Goal: Transaction & Acquisition: Purchase product/service

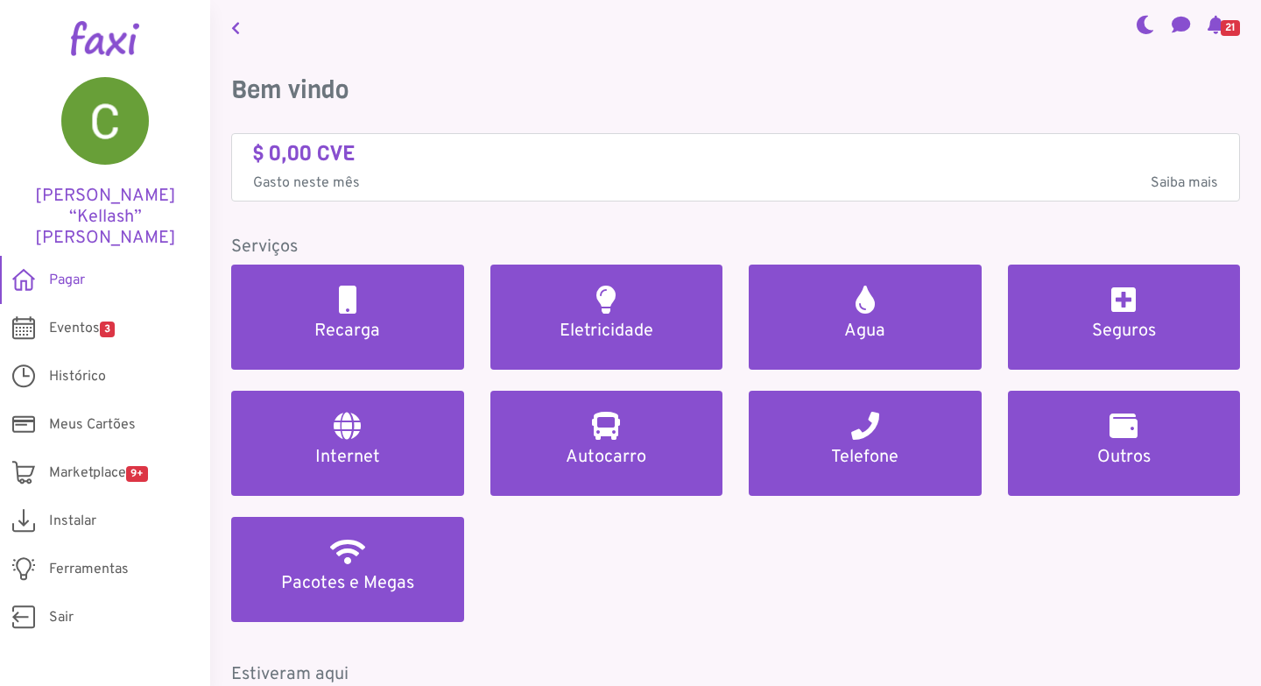
scroll to position [3465, 0]
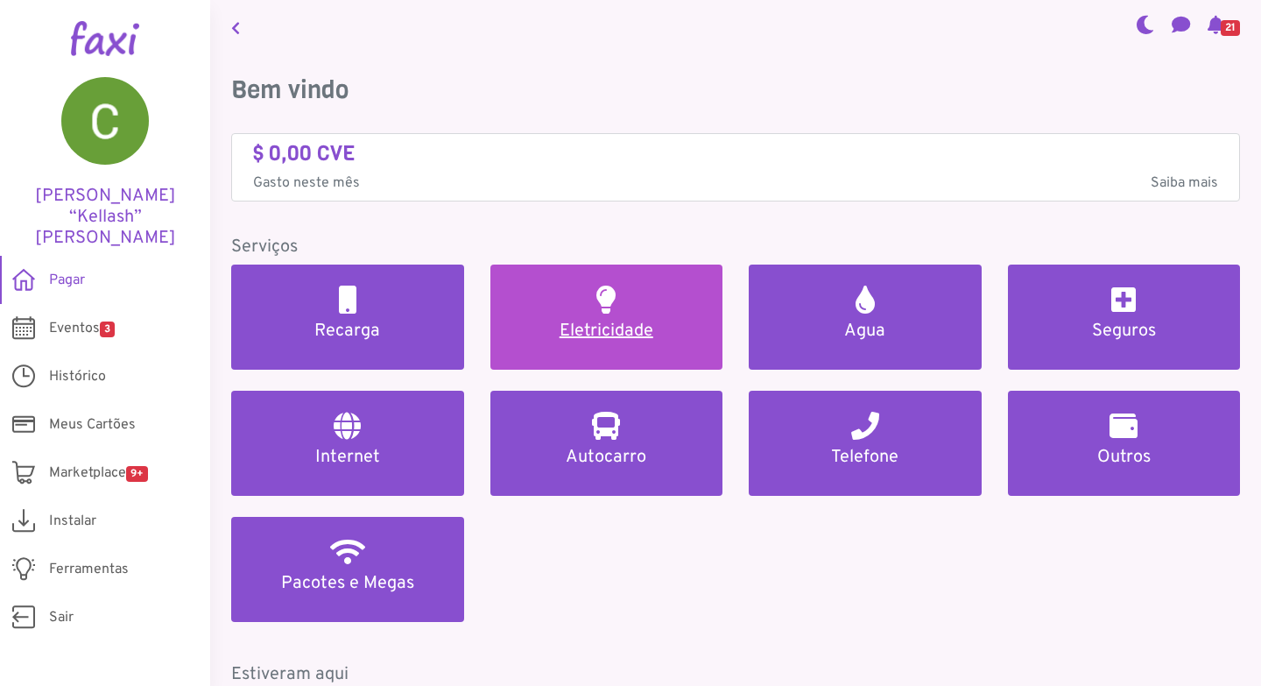
click at [628, 337] on h5 "Eletricidade" at bounding box center [606, 331] width 191 height 21
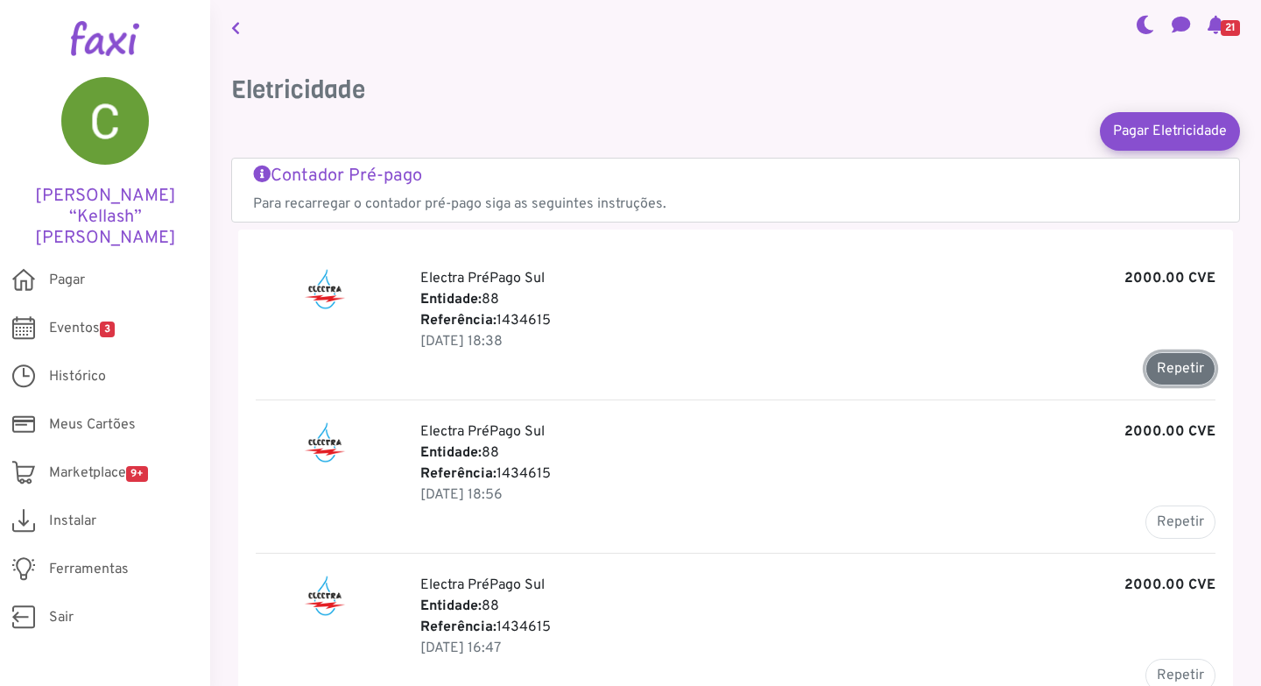
click at [1169, 363] on button "Repetir" at bounding box center [1180, 368] width 70 height 33
type input "*******"
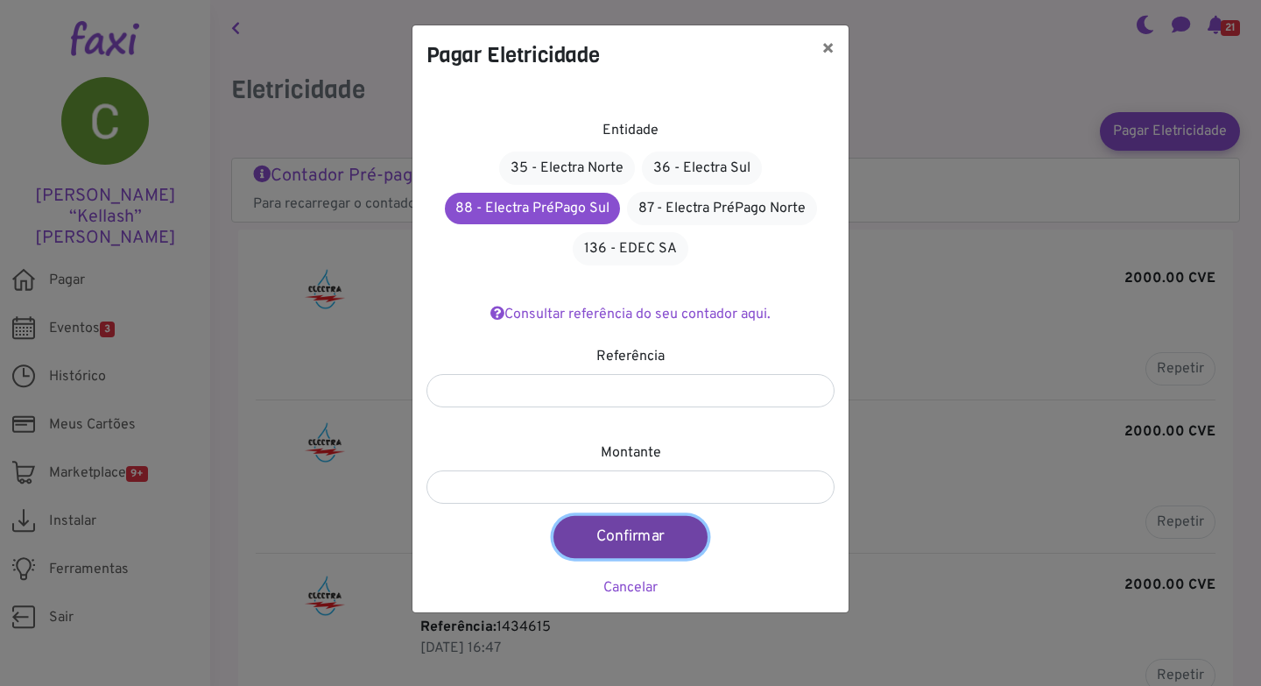
click at [631, 532] on button "Confirmar" at bounding box center [630, 537] width 154 height 42
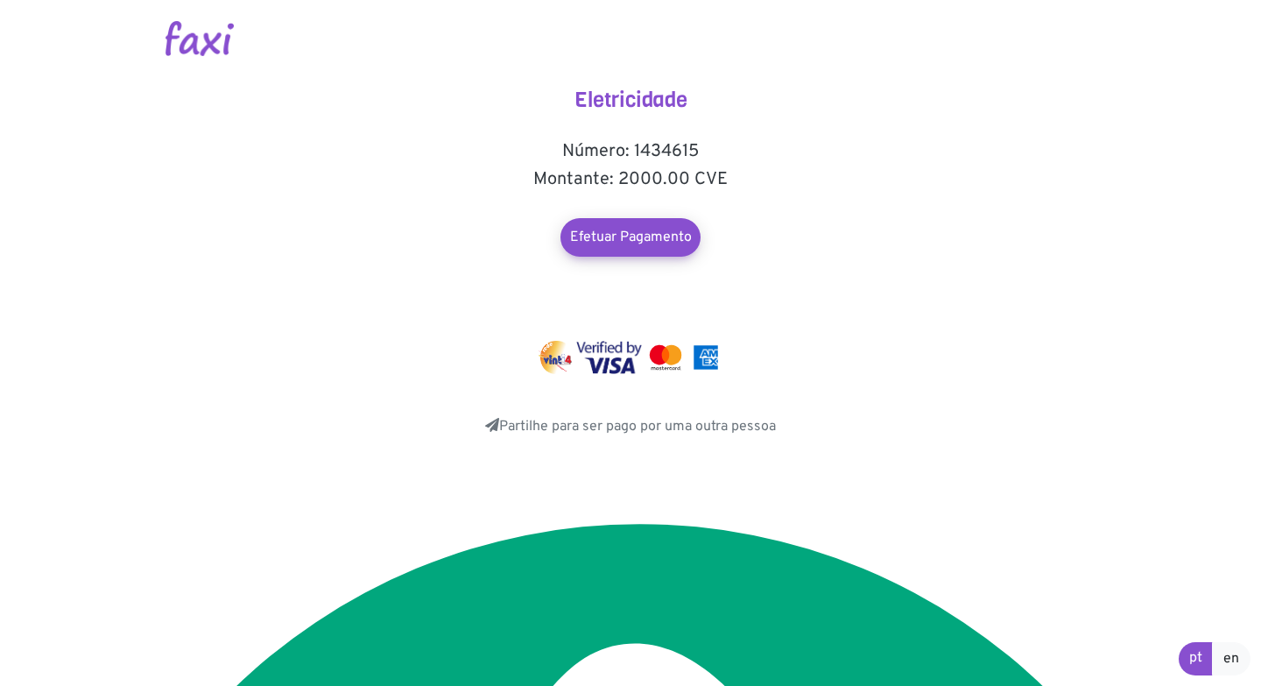
scroll to position [3465, 0]
click at [629, 225] on link "Efetuar Pagamento" at bounding box center [630, 237] width 154 height 42
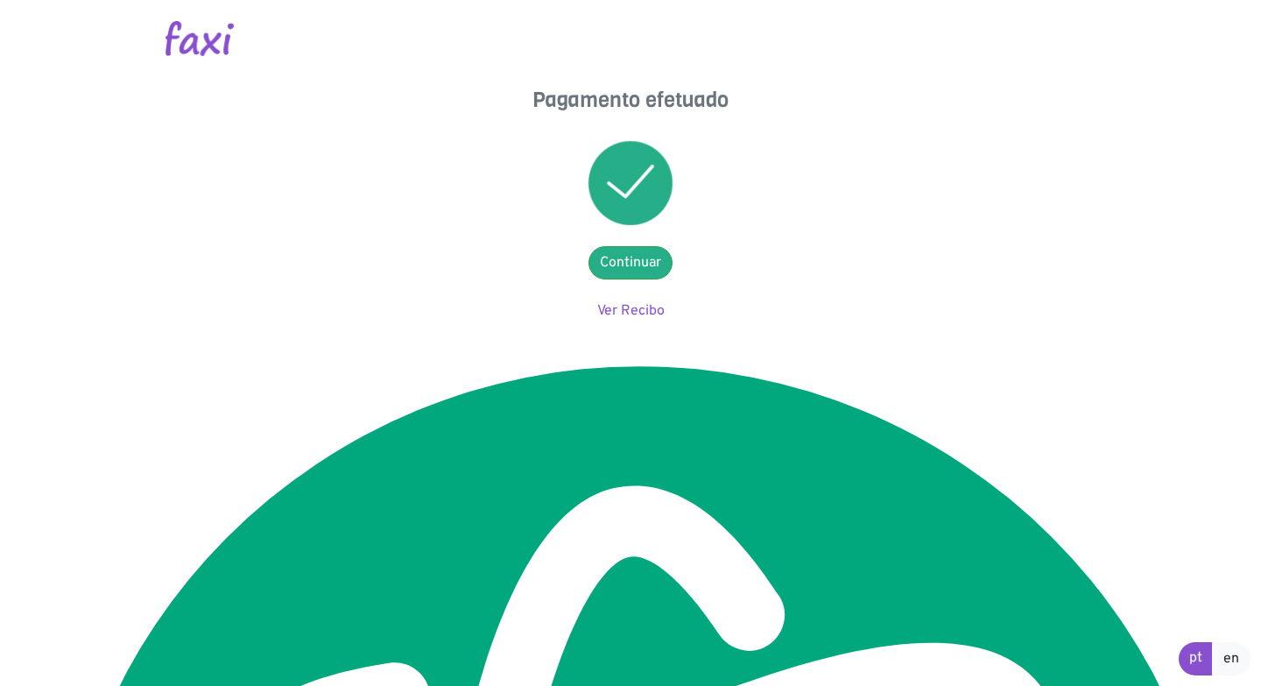
scroll to position [3465, 0]
click at [627, 314] on link "Ver Recibo" at bounding box center [630, 311] width 67 height 18
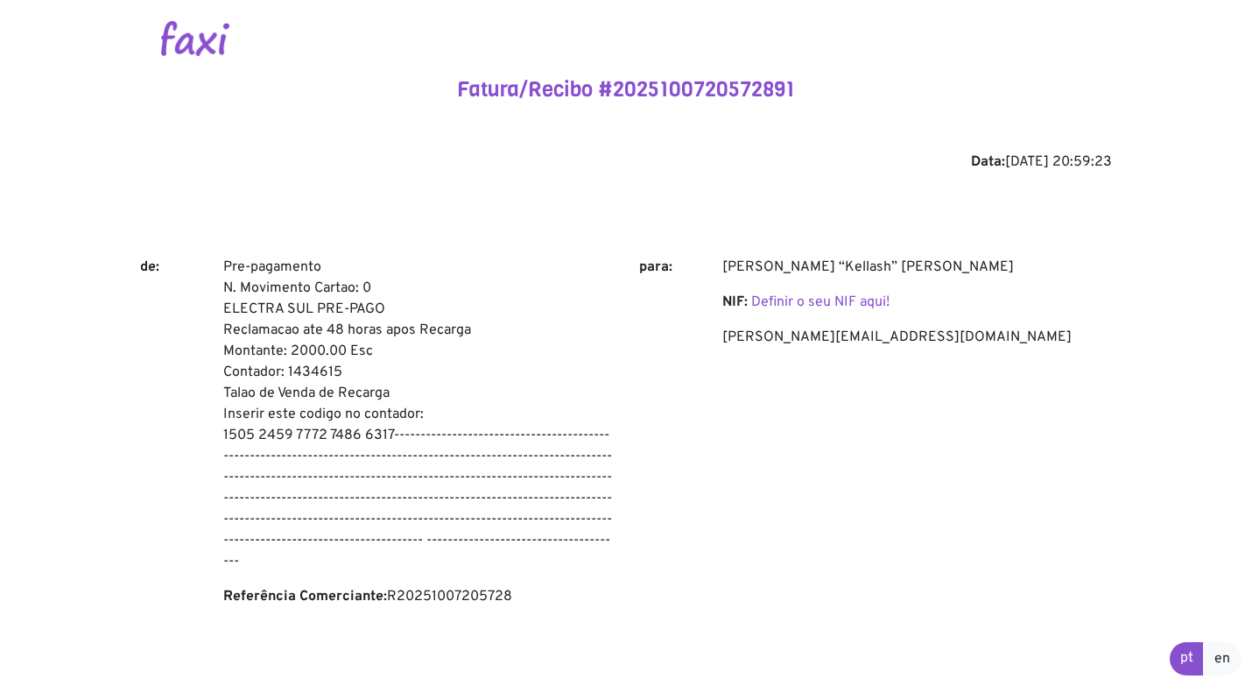
scroll to position [3465, 0]
